Goal: Task Accomplishment & Management: Use online tool/utility

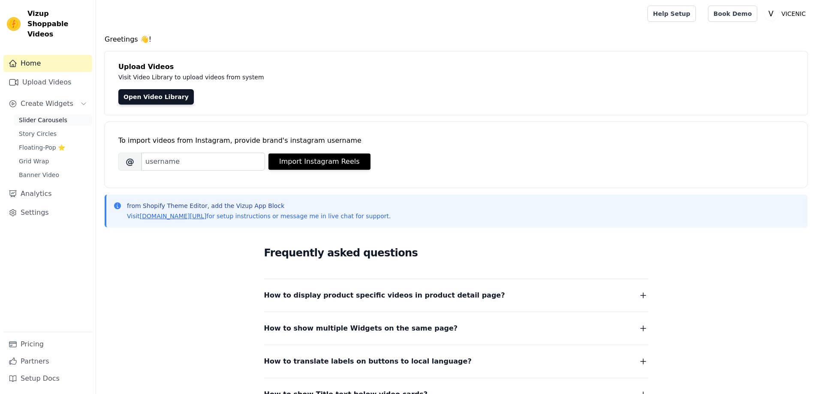
click at [52, 116] on span "Slider Carousels" at bounding box center [43, 120] width 48 height 9
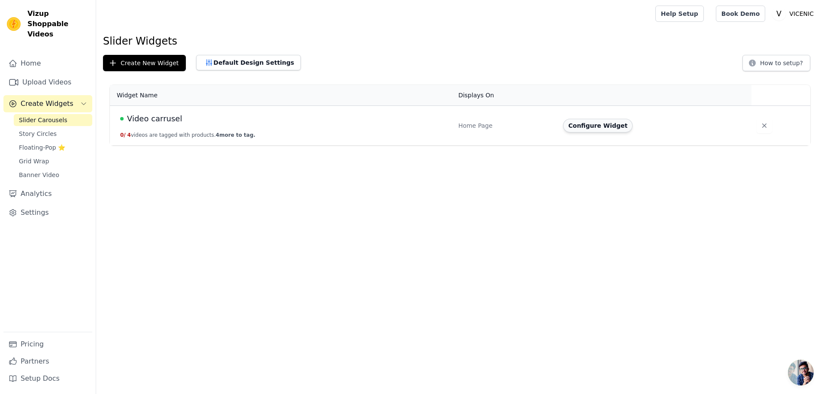
click at [614, 125] on button "Configure Widget" at bounding box center [597, 126] width 69 height 14
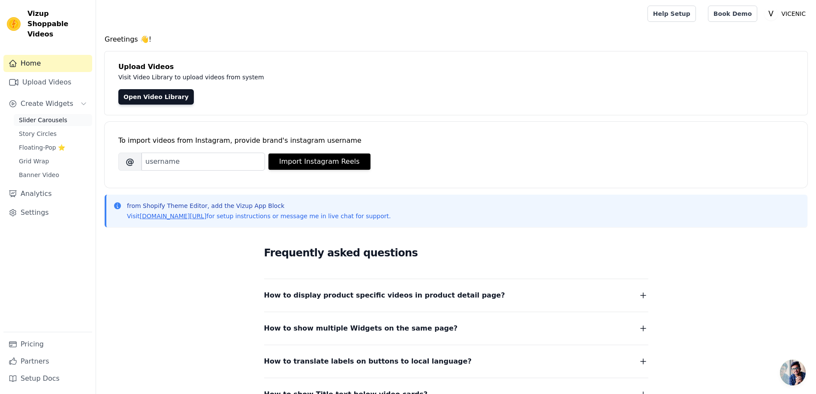
click at [47, 116] on span "Slider Carousels" at bounding box center [43, 120] width 48 height 9
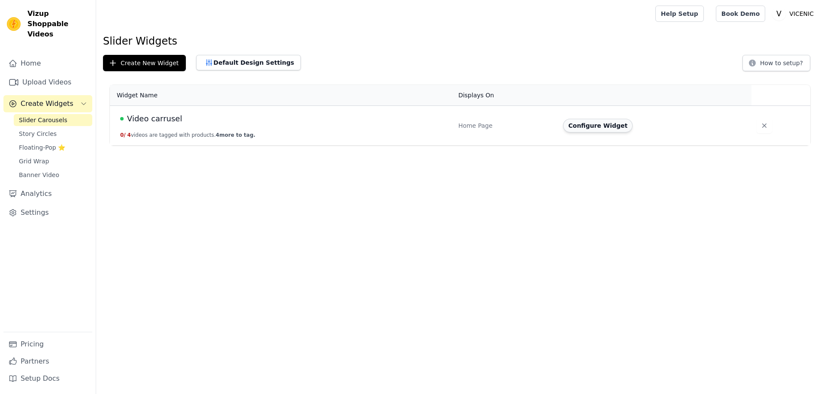
click at [592, 130] on button "Configure Widget" at bounding box center [597, 126] width 69 height 14
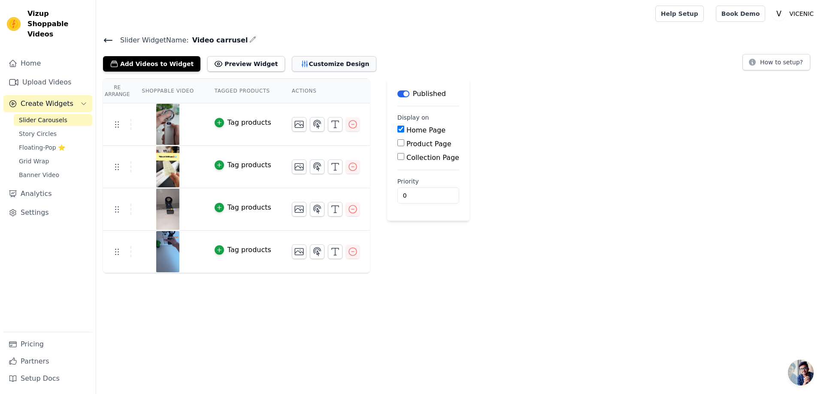
click at [292, 63] on button "Customize Design" at bounding box center [334, 63] width 85 height 15
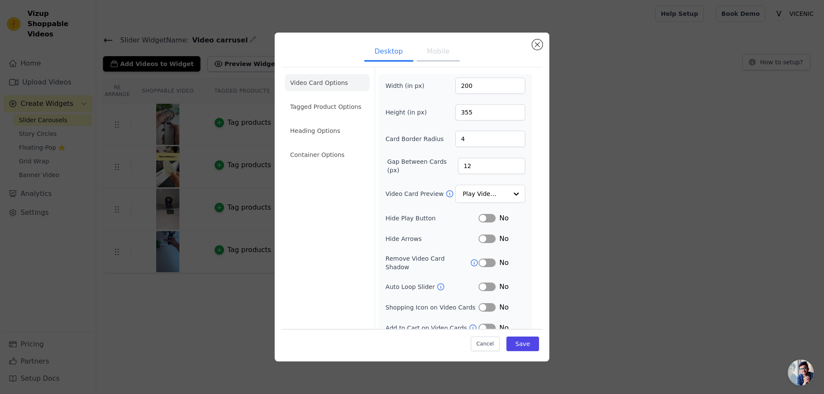
click at [427, 51] on button "Mobile" at bounding box center [438, 52] width 43 height 19
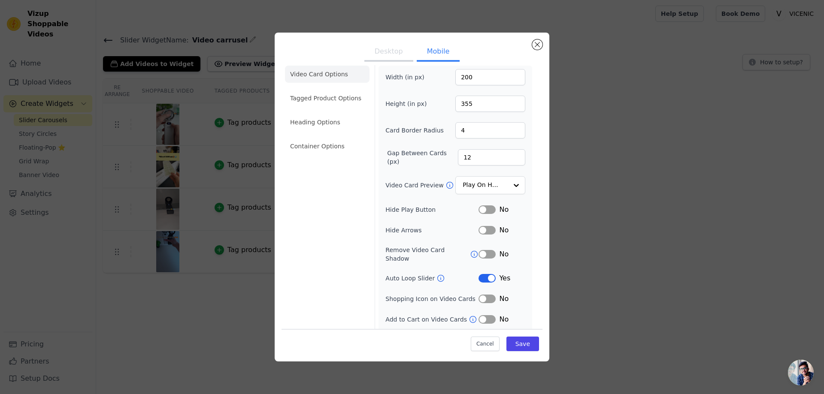
scroll to position [24, 0]
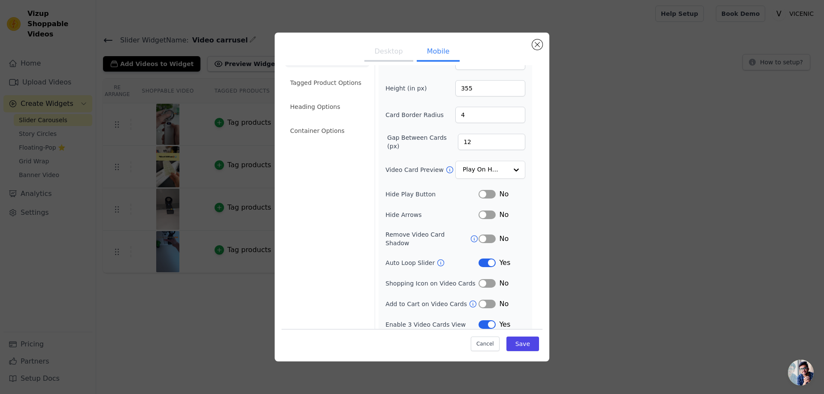
click at [478, 193] on button "Label" at bounding box center [486, 194] width 17 height 9
click at [486, 211] on button "Label" at bounding box center [486, 215] width 17 height 9
click at [470, 235] on icon at bounding box center [474, 239] width 9 height 9
click at [483, 235] on button "Label" at bounding box center [486, 239] width 17 height 9
click at [519, 345] on button "Save" at bounding box center [522, 344] width 33 height 15
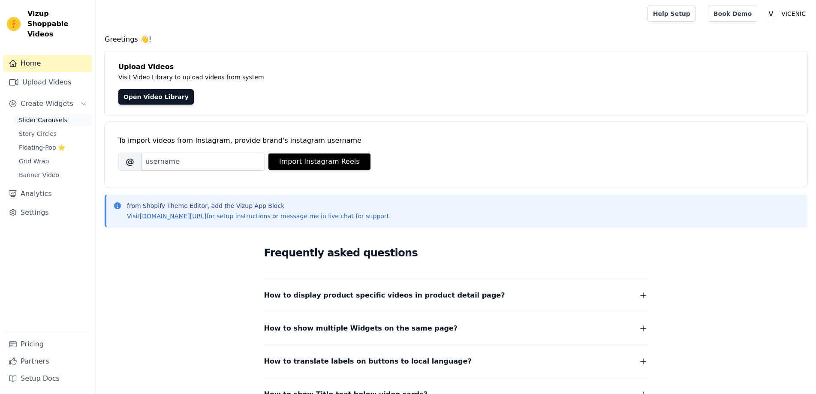
drag, startPoint x: 42, startPoint y: 109, endPoint x: 84, endPoint y: 112, distance: 41.7
click at [43, 116] on span "Slider Carousels" at bounding box center [43, 120] width 48 height 9
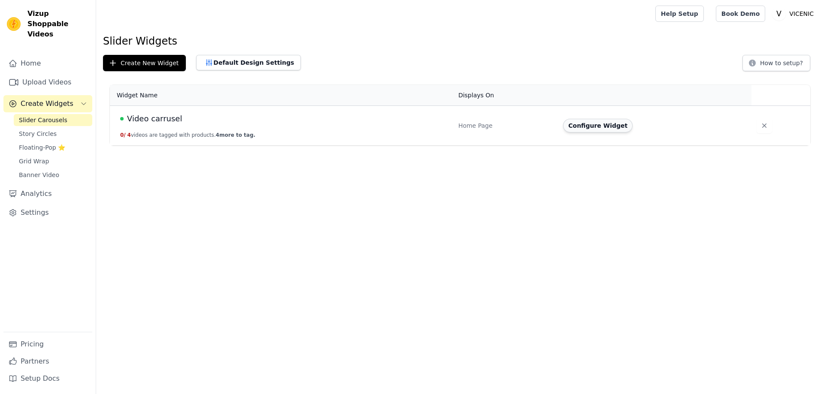
click at [593, 126] on button "Configure Widget" at bounding box center [597, 126] width 69 height 14
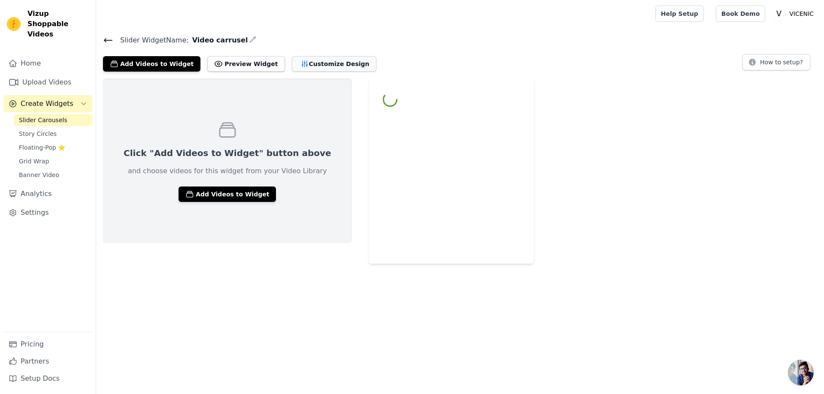
click at [310, 65] on button "Customize Design" at bounding box center [334, 63] width 85 height 15
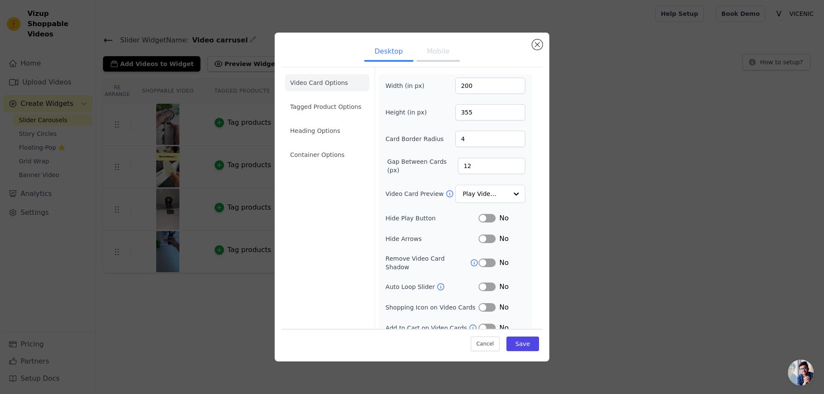
click at [480, 215] on button "Label" at bounding box center [486, 218] width 17 height 9
drag, startPoint x: 483, startPoint y: 231, endPoint x: 487, endPoint y: 241, distance: 10.4
click at [485, 232] on div "Width (in px) 200 Height (in px) 355 Card Border Radius 4 Gap Between Cards (px…" at bounding box center [455, 206] width 140 height 256
click at [489, 252] on div "Width (in px) 200 Height (in px) 355 Card Border Radius 4 Gap Between Cards (px…" at bounding box center [455, 206] width 140 height 256
click at [483, 239] on button "Label" at bounding box center [486, 239] width 17 height 9
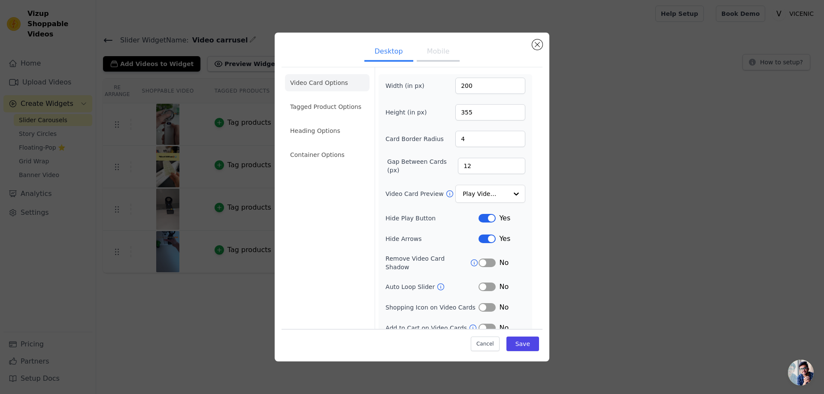
click at [481, 261] on button "Label" at bounding box center [486, 263] width 17 height 9
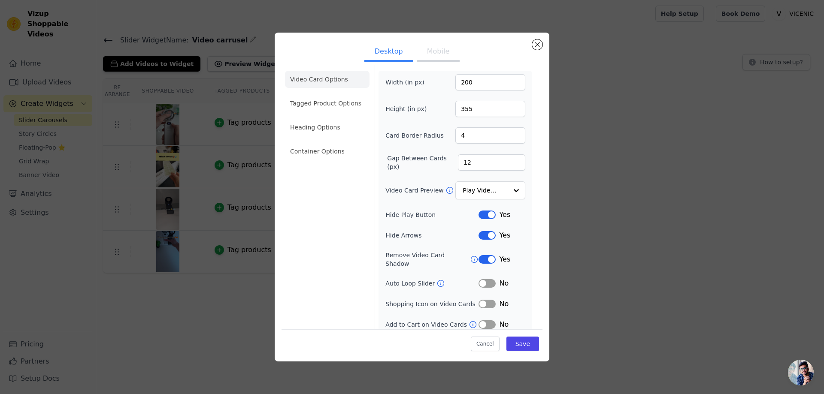
click at [481, 279] on button "Label" at bounding box center [486, 283] width 17 height 9
click at [426, 49] on button "Mobile" at bounding box center [438, 52] width 43 height 19
click at [390, 49] on button "Desktop" at bounding box center [388, 52] width 49 height 19
click at [483, 191] on input "Video Card Preview" at bounding box center [485, 190] width 44 height 17
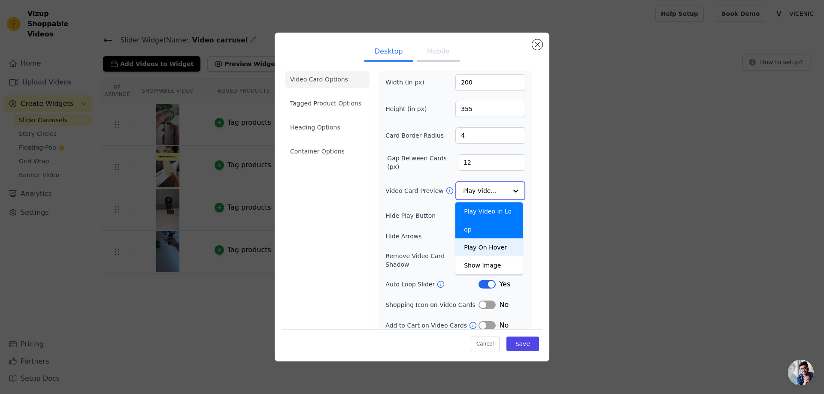
click at [491, 238] on div "Play On Hover" at bounding box center [488, 247] width 67 height 18
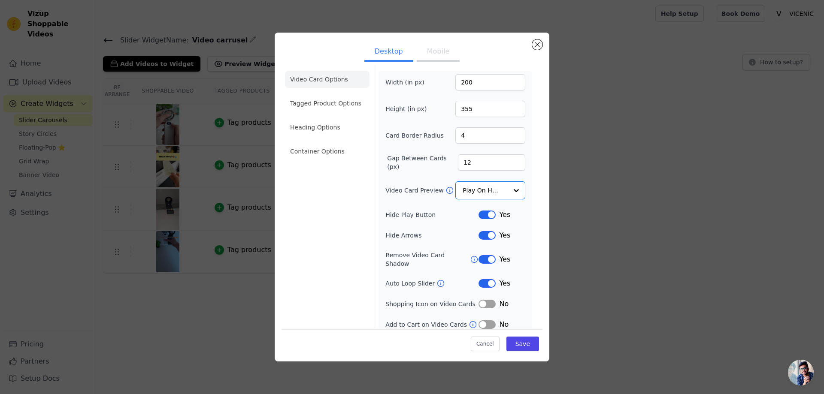
click at [435, 55] on button "Mobile" at bounding box center [438, 52] width 43 height 19
click at [474, 191] on input "Video Card Preview" at bounding box center [485, 190] width 44 height 17
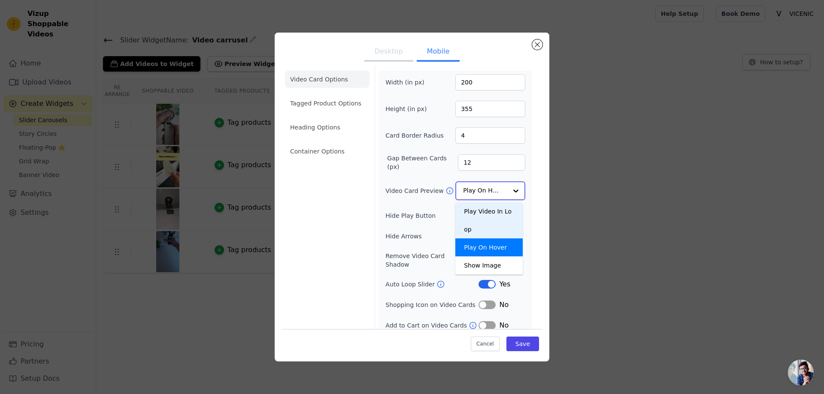
click at [482, 212] on div "Play Video In Loop" at bounding box center [488, 220] width 67 height 36
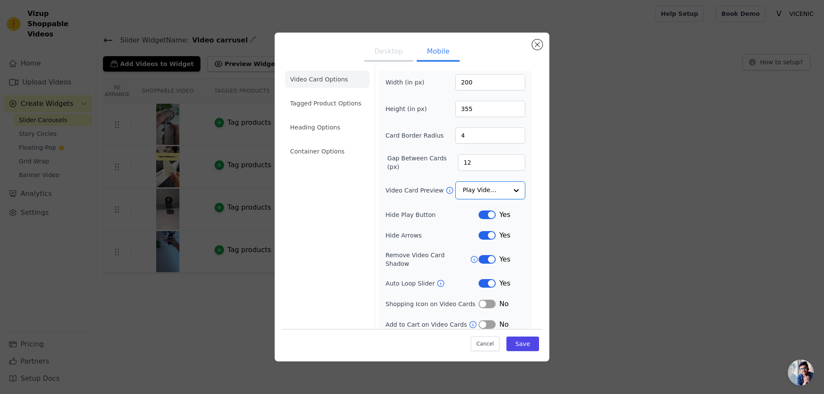
click at [392, 59] on button "Desktop" at bounding box center [388, 52] width 49 height 19
click at [480, 187] on input "Video Card Preview" at bounding box center [485, 190] width 44 height 17
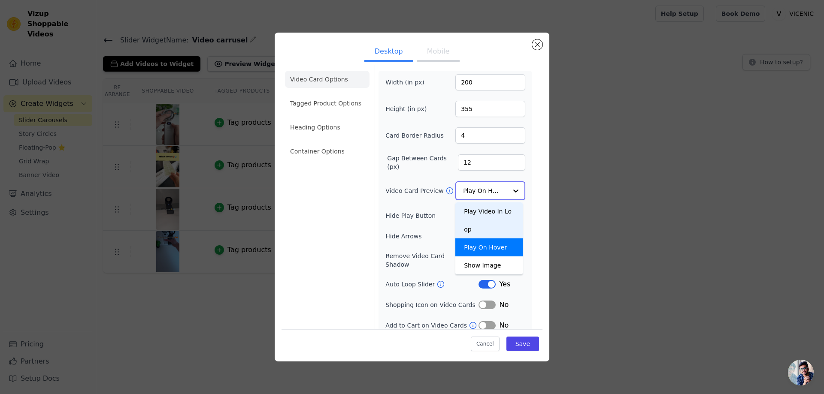
click at [488, 208] on div "Play Video In Loop" at bounding box center [488, 220] width 67 height 36
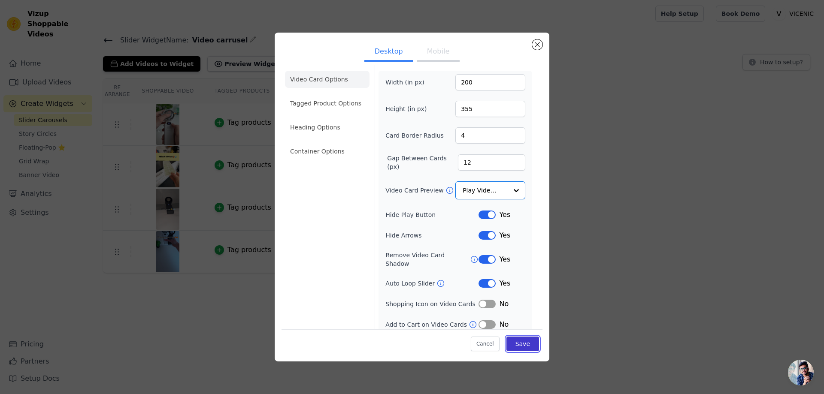
click at [522, 342] on button "Save" at bounding box center [522, 344] width 33 height 15
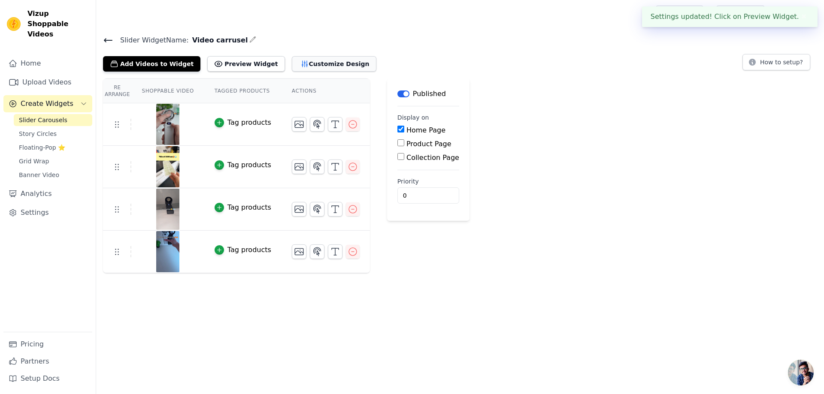
click at [302, 64] on button "Customize Design" at bounding box center [334, 63] width 85 height 15
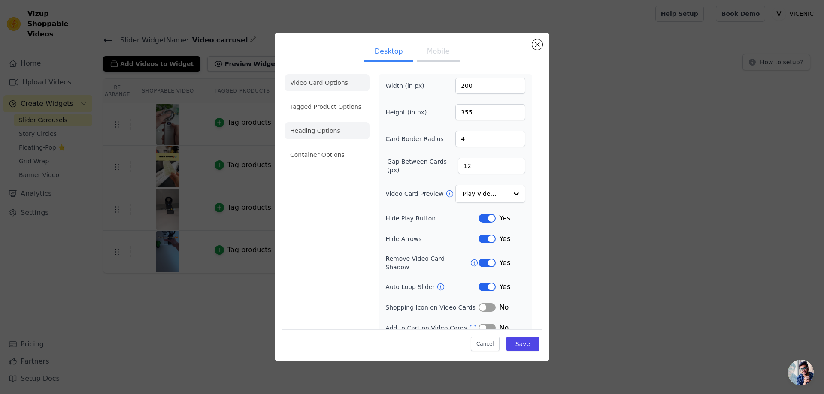
click at [335, 137] on li "Heading Options" at bounding box center [327, 130] width 85 height 17
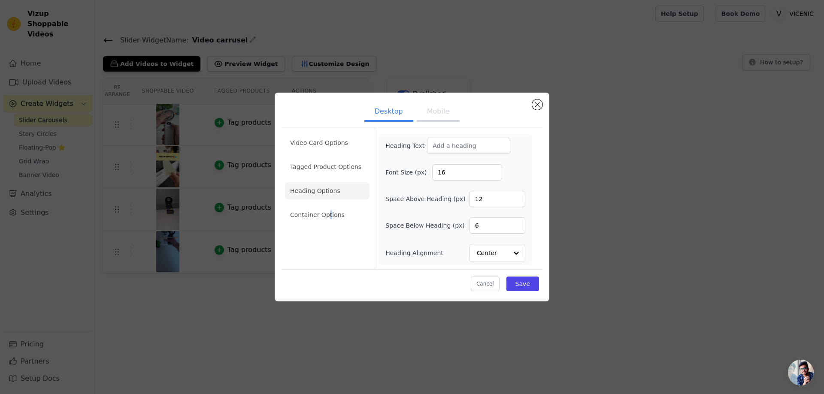
drag, startPoint x: 327, startPoint y: 217, endPoint x: 335, endPoint y: 203, distance: 16.1
click at [328, 218] on li "Container Options" at bounding box center [327, 214] width 85 height 17
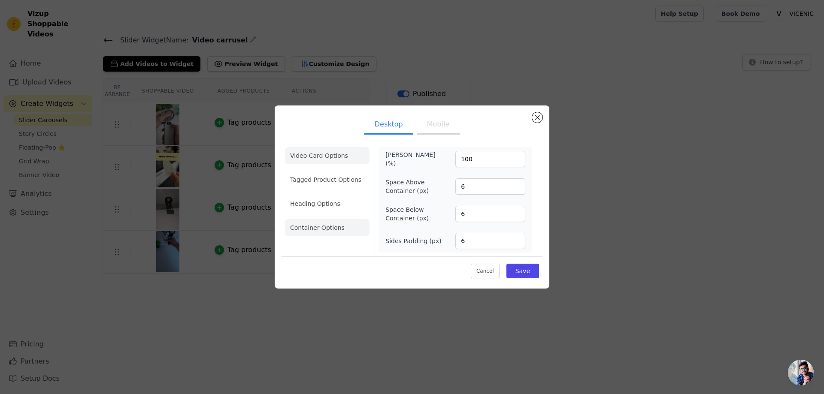
click at [338, 157] on li "Video Card Options" at bounding box center [327, 155] width 85 height 17
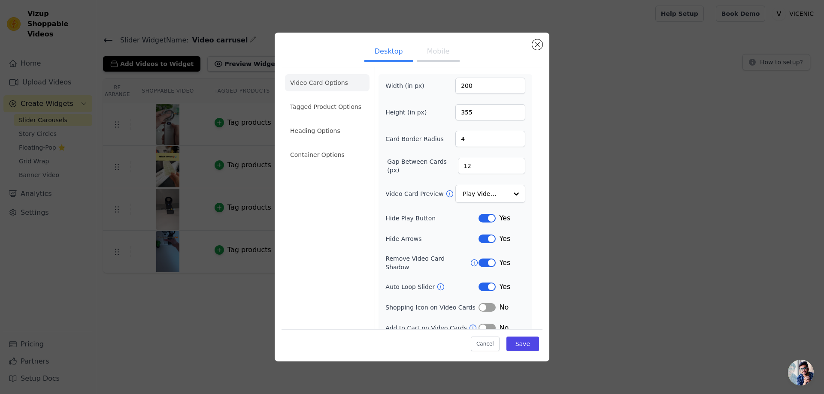
click at [439, 54] on button "Mobile" at bounding box center [438, 52] width 43 height 19
click at [537, 45] on button "Close modal" at bounding box center [537, 44] width 10 height 10
